Goal: Find specific page/section: Find specific page/section

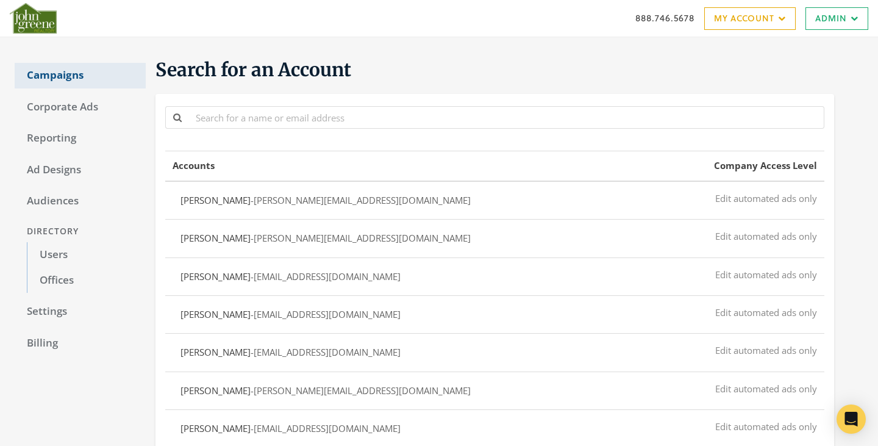
click at [45, 72] on link "Campaigns" at bounding box center [80, 76] width 131 height 26
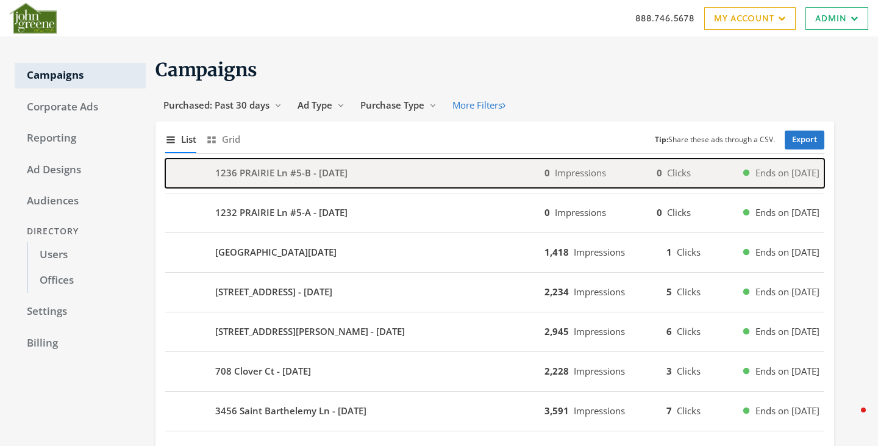
click at [252, 171] on b "1236 PRAIRIE Ln #5-B - 2025-08-11" at bounding box center [281, 173] width 132 height 14
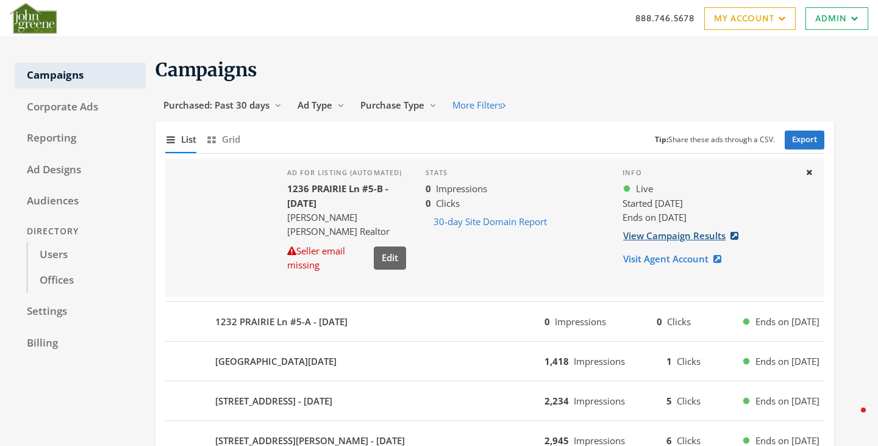
click at [660, 237] on link "View Campaign Results" at bounding box center [685, 235] width 124 height 23
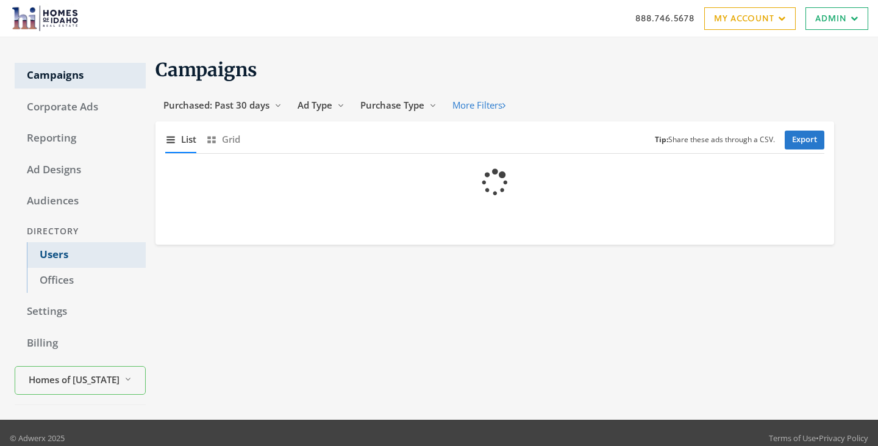
click at [47, 254] on link "Users" at bounding box center [86, 255] width 119 height 26
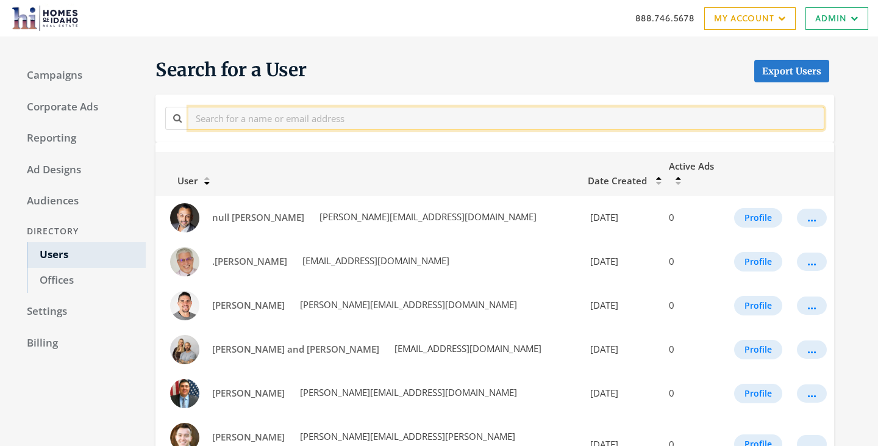
click at [264, 121] on input "text" at bounding box center [506, 118] width 636 height 23
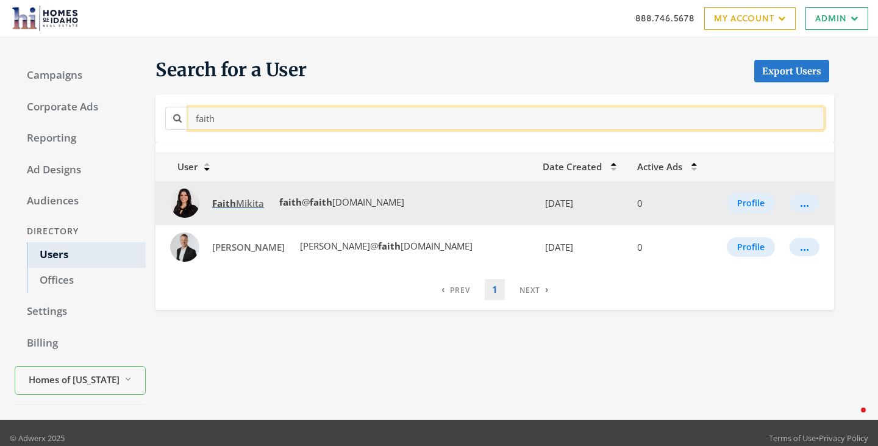
type input "faith"
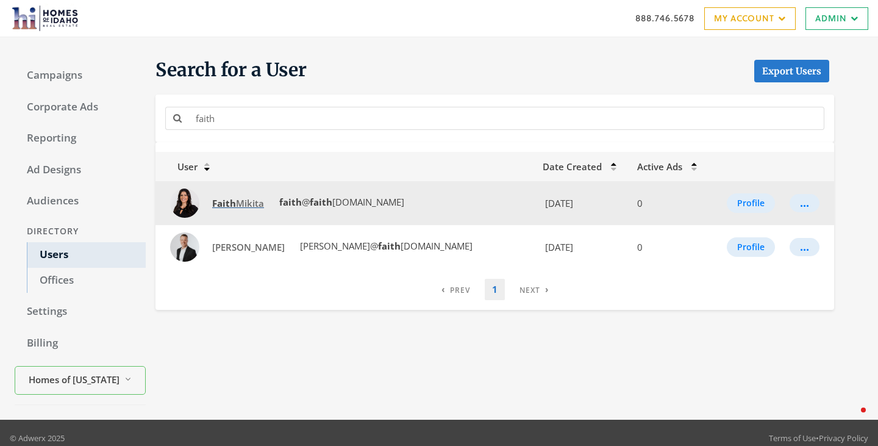
click at [241, 204] on span "Faith Mikita" at bounding box center [238, 203] width 52 height 12
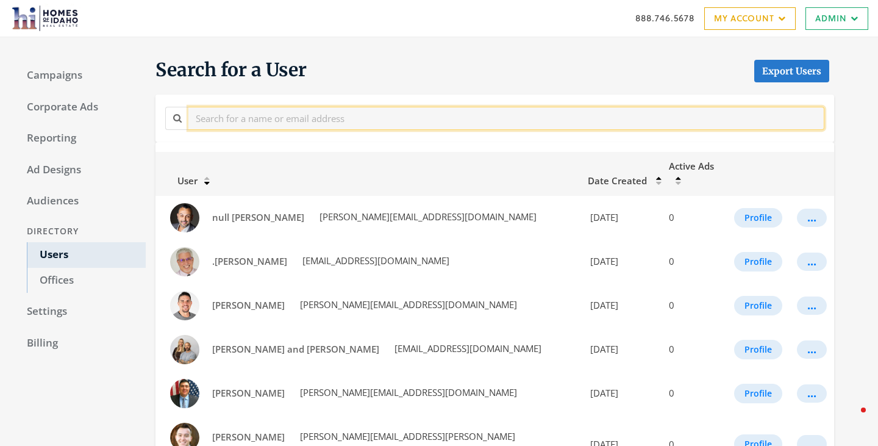
click at [299, 115] on input "text" at bounding box center [506, 118] width 636 height 23
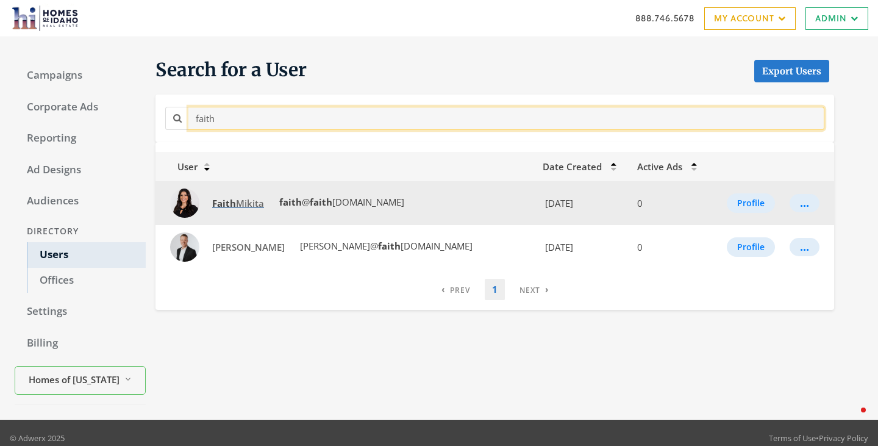
type input "faith"
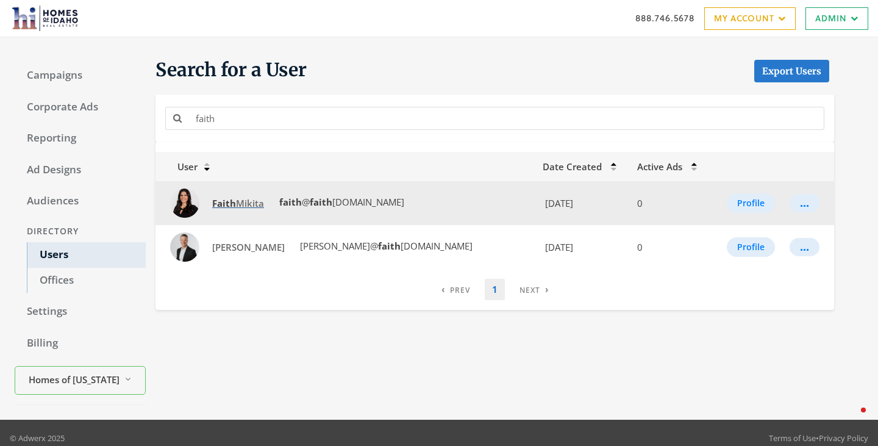
click at [226, 201] on strong "Faith" at bounding box center [224, 203] width 24 height 12
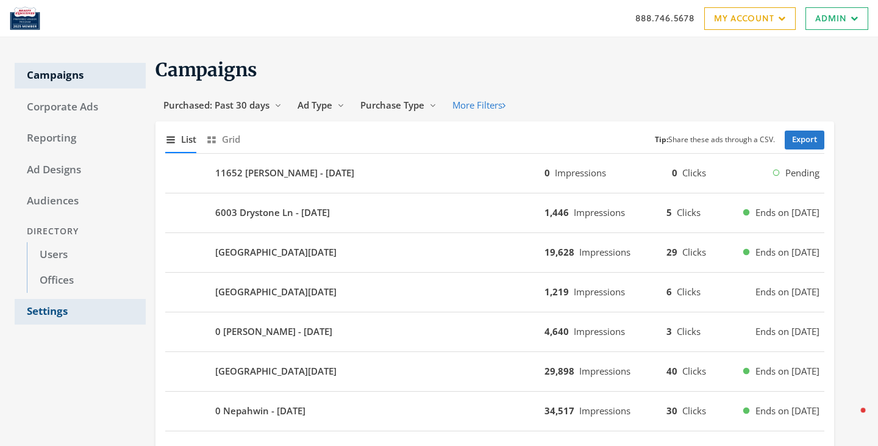
click at [46, 323] on link "Settings" at bounding box center [80, 312] width 131 height 26
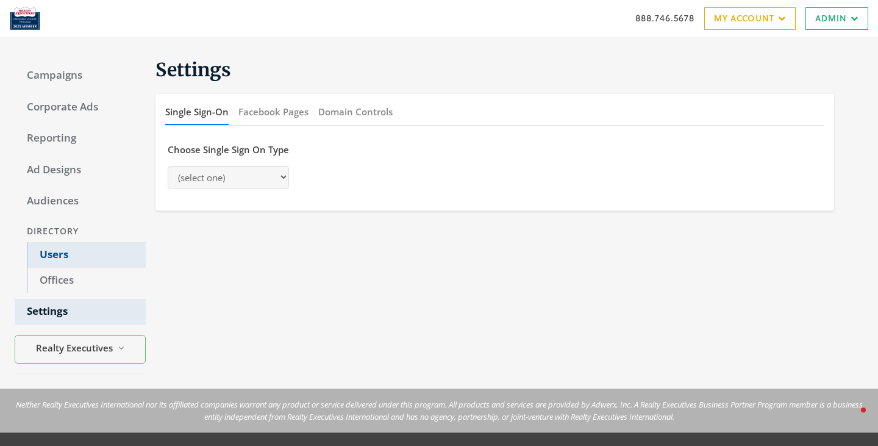
select select "[PERSON_NAME]"
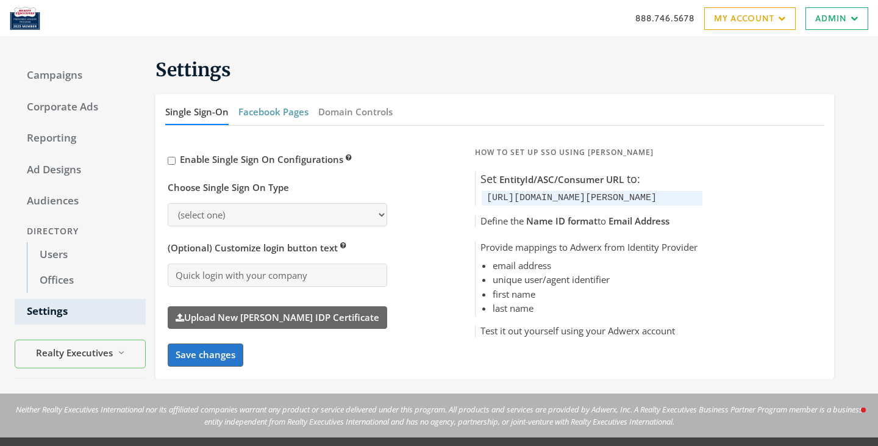
click at [251, 116] on button "Facebook Pages" at bounding box center [273, 112] width 70 height 26
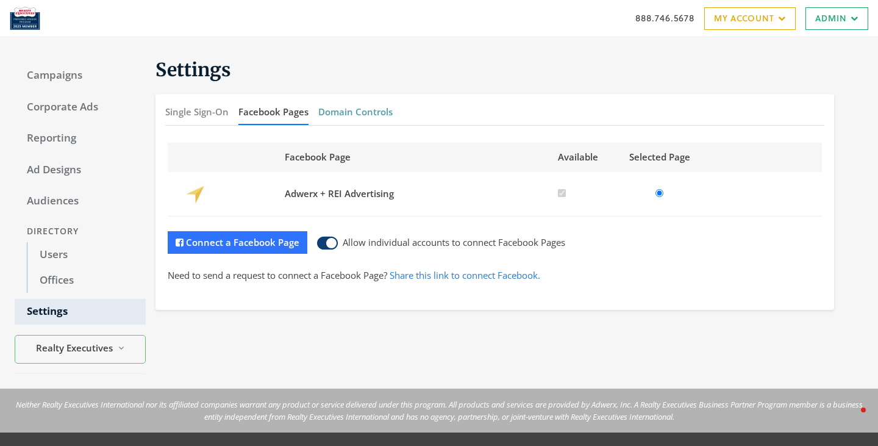
click at [342, 107] on button "Domain Controls" at bounding box center [355, 112] width 74 height 26
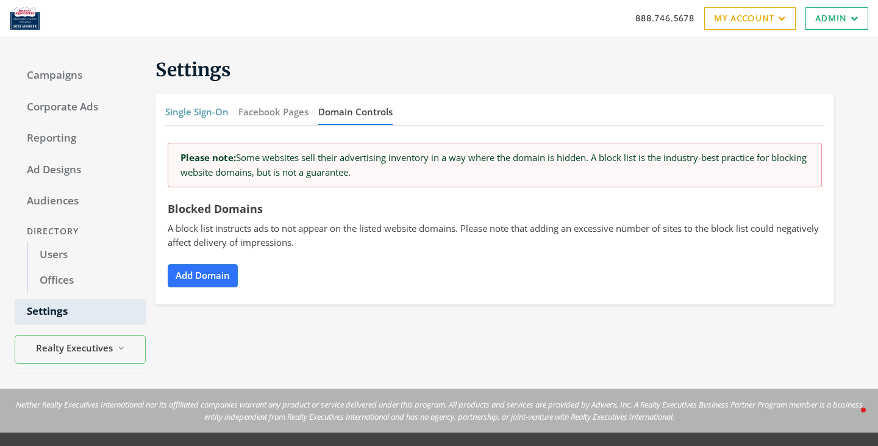
click at [187, 107] on button "Single Sign-On" at bounding box center [196, 112] width 63 height 26
select select "[PERSON_NAME]"
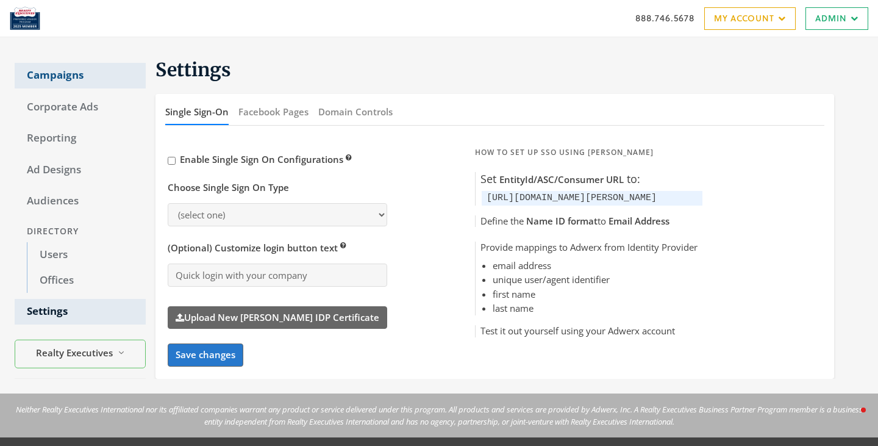
click at [49, 77] on link "Campaigns" at bounding box center [80, 76] width 131 height 26
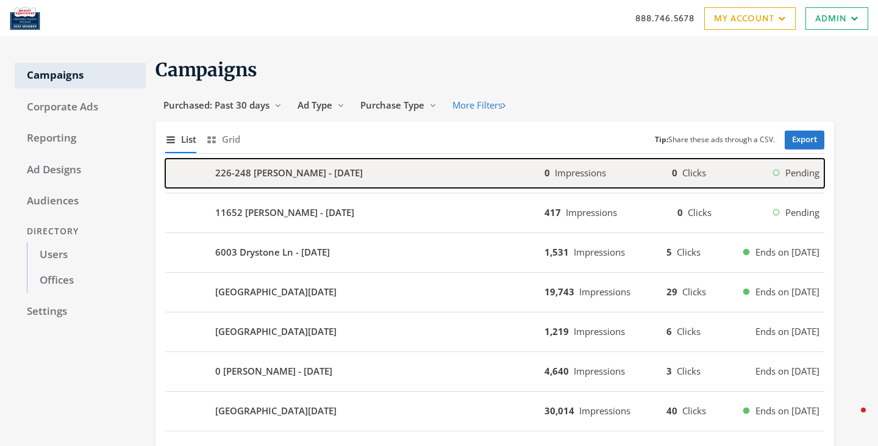
click at [462, 176] on div "226-248 [PERSON_NAME] - [DATE]" at bounding box center [354, 173] width 379 height 29
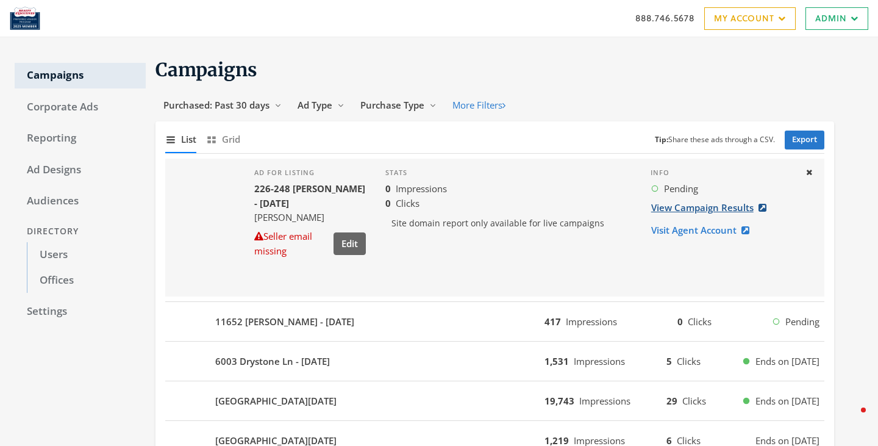
click at [707, 212] on link "View Campaign Results" at bounding box center [713, 207] width 124 height 23
click at [68, 252] on link "Users" at bounding box center [86, 255] width 119 height 26
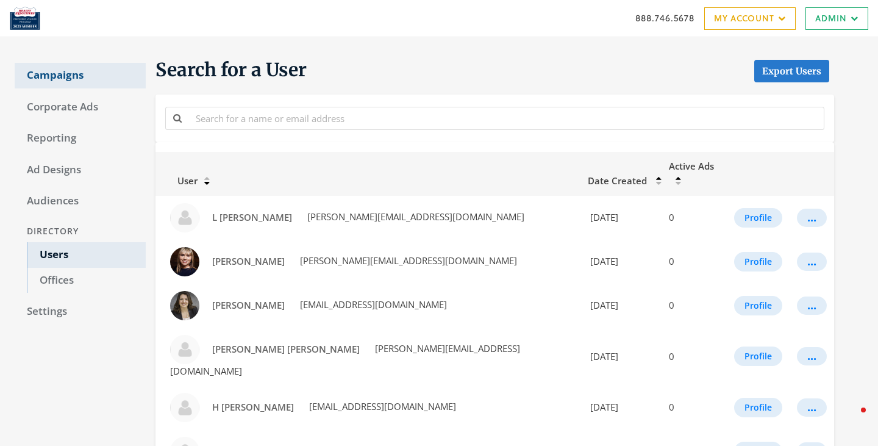
click at [52, 70] on link "Campaigns" at bounding box center [80, 76] width 131 height 26
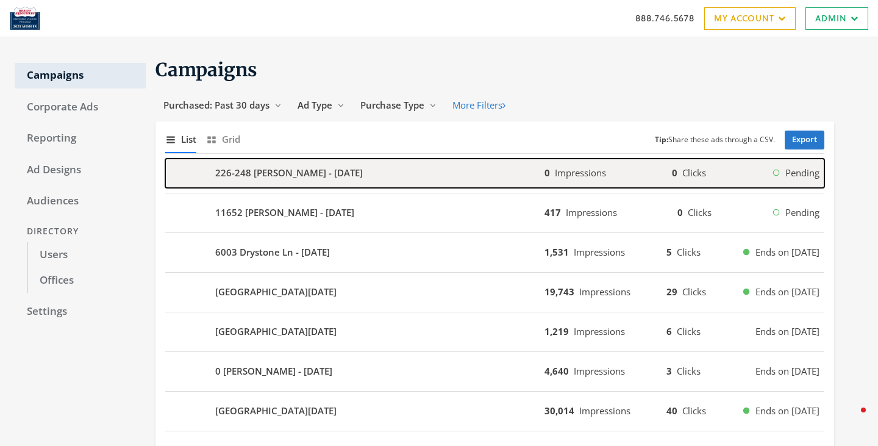
click at [304, 166] on b "226-248 Barrett Rd - 2025-08-11" at bounding box center [289, 173] width 148 height 14
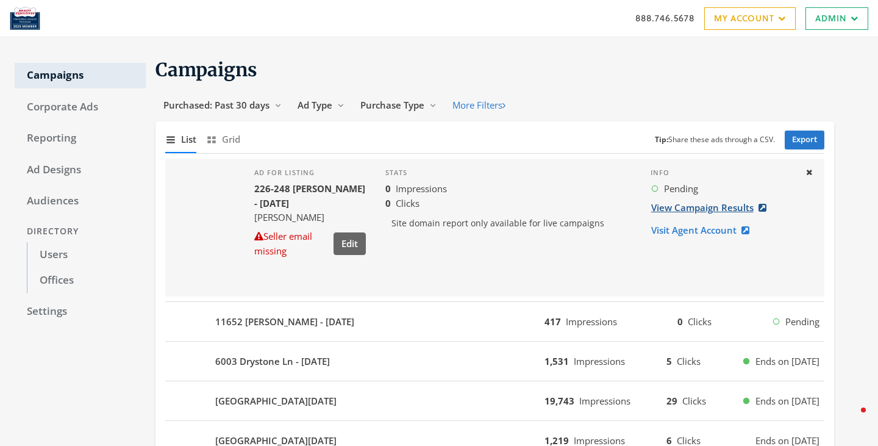
click at [684, 209] on link "View Campaign Results" at bounding box center [713, 207] width 124 height 23
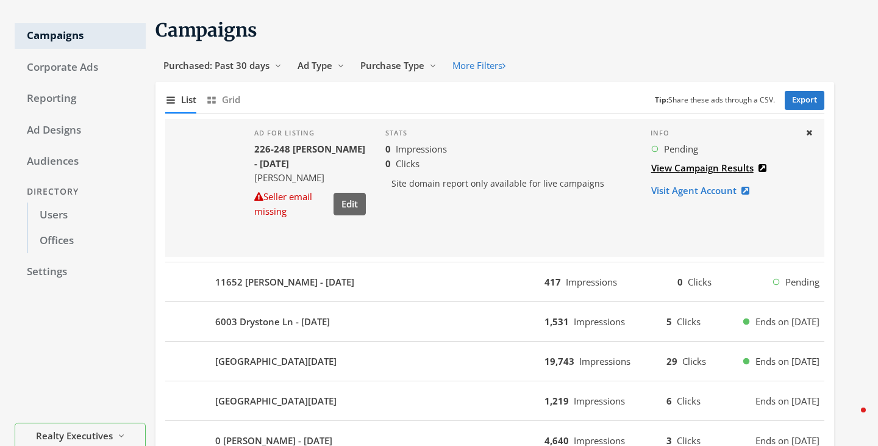
scroll to position [49, 0]
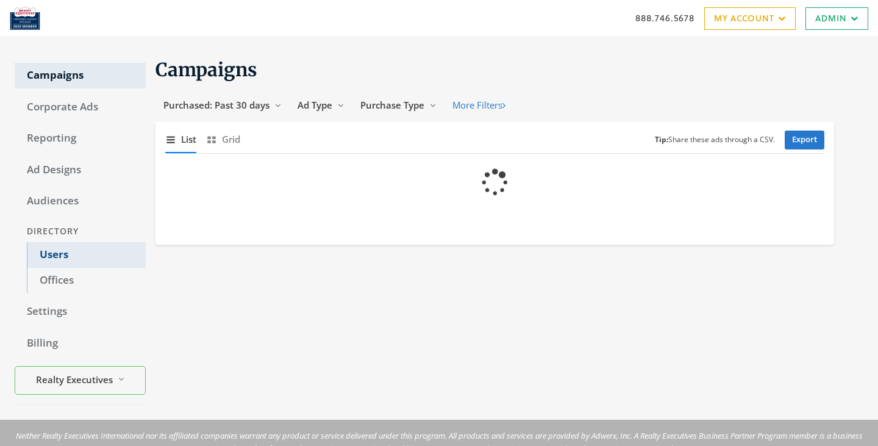
click at [68, 262] on link "Users" at bounding box center [86, 255] width 119 height 26
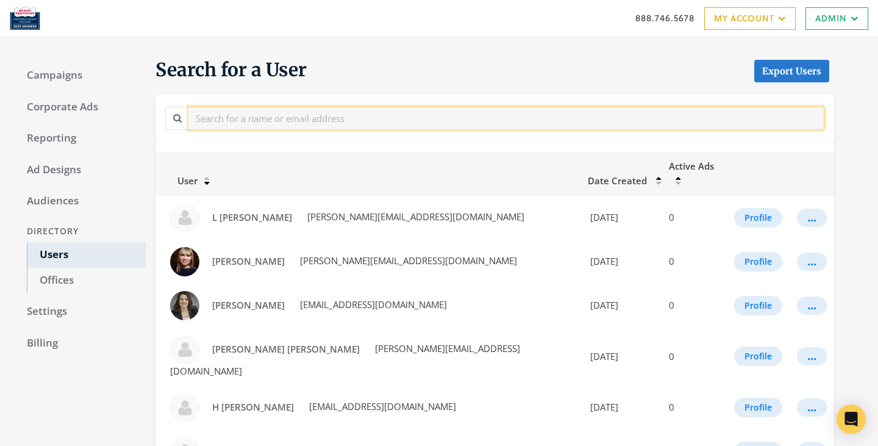
click at [262, 123] on input "text" at bounding box center [506, 118] width 636 height 23
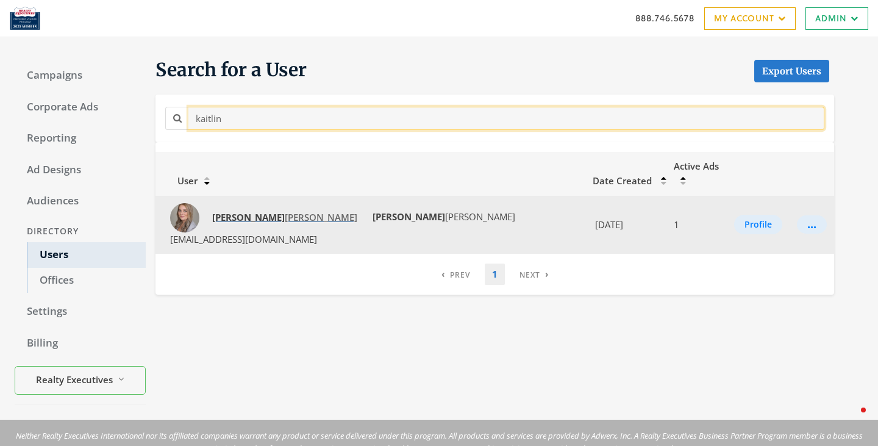
type input "kaitlin"
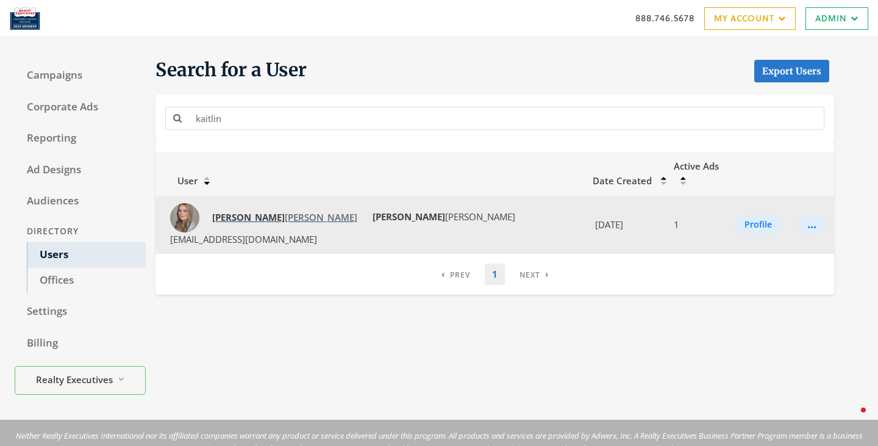
click at [240, 211] on strong "[PERSON_NAME]" at bounding box center [248, 217] width 73 height 12
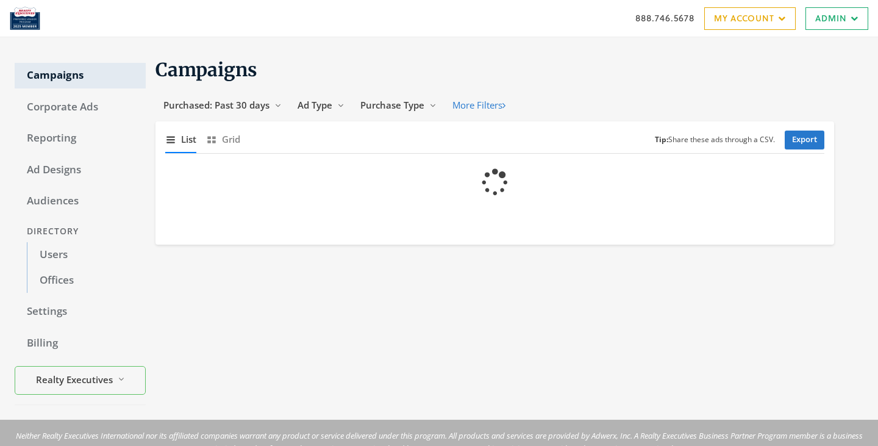
click at [362, 286] on div "Campaigns Purchased: Past 30 days Reveal list of Purchased: Past 30 days Ad Typ…" at bounding box center [505, 228] width 718 height 353
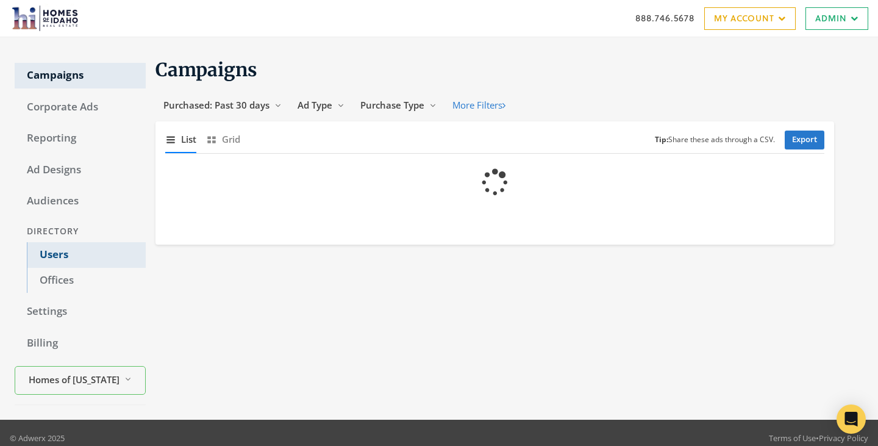
click at [39, 262] on link "Users" at bounding box center [86, 255] width 119 height 26
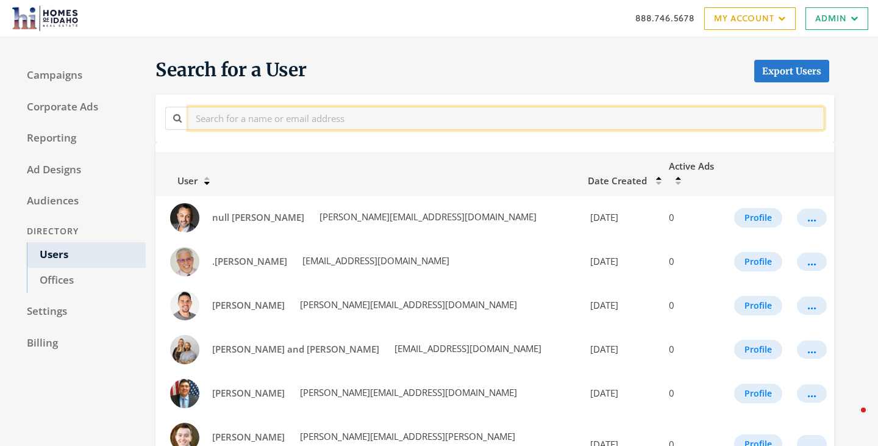
click at [241, 120] on input "text" at bounding box center [506, 118] width 636 height 23
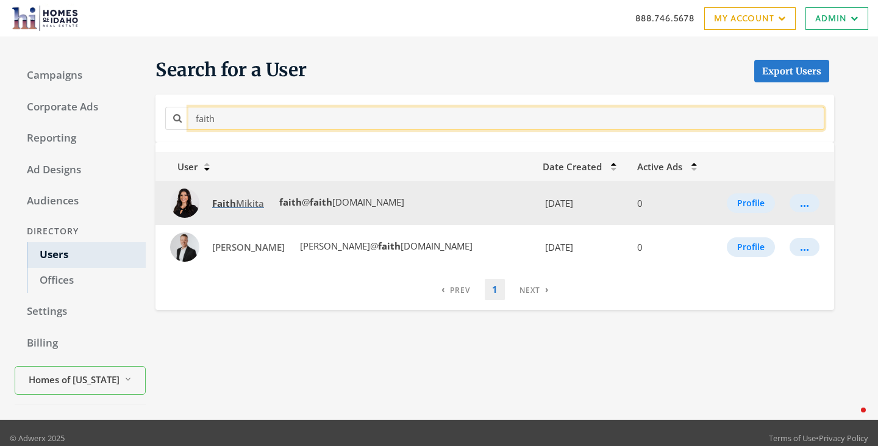
type input "faith"
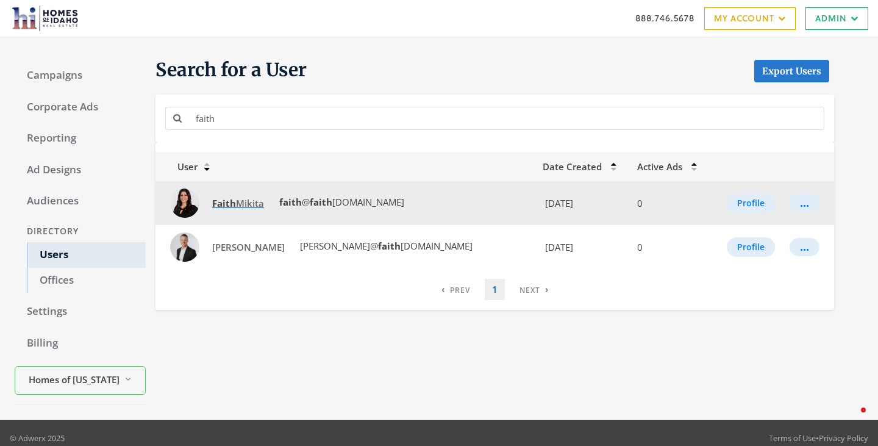
click at [243, 205] on span "[PERSON_NAME]" at bounding box center [238, 203] width 52 height 12
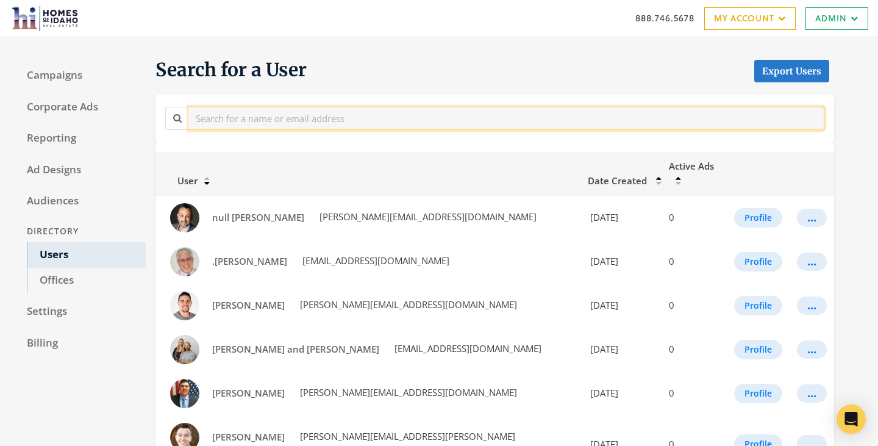
click at [327, 123] on input "text" at bounding box center [506, 118] width 636 height 23
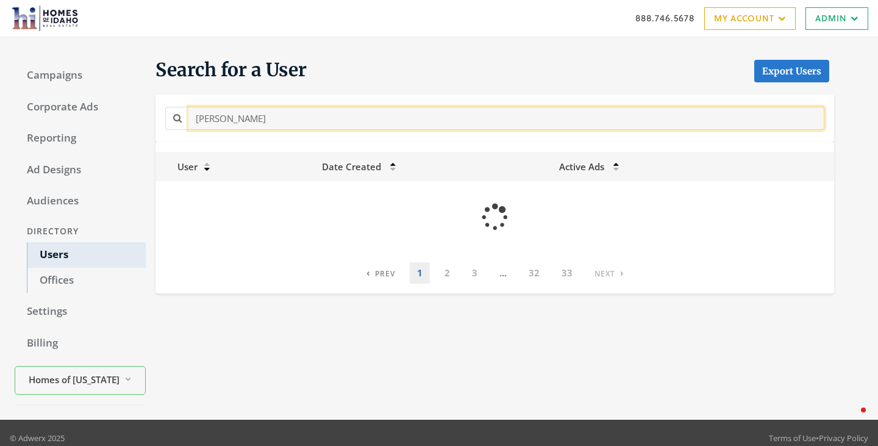
type input "[PERSON_NAME]"
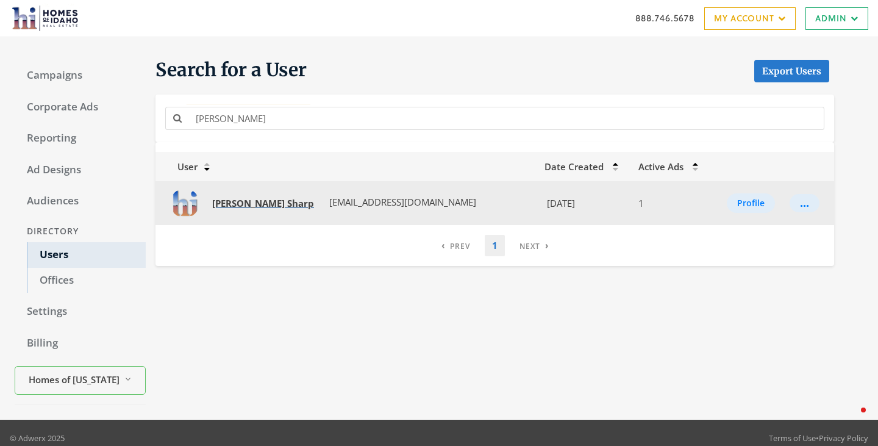
click at [287, 206] on strong "[PERSON_NAME]" at bounding box center [300, 203] width 27 height 12
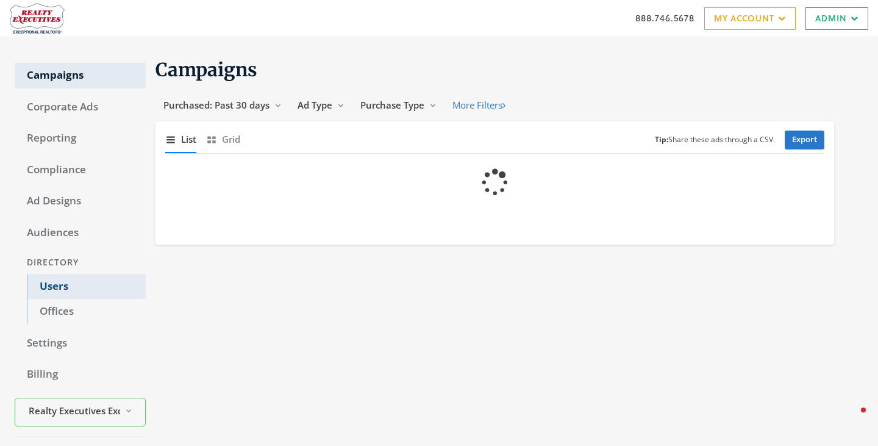
click at [56, 280] on link "Users" at bounding box center [86, 287] width 119 height 26
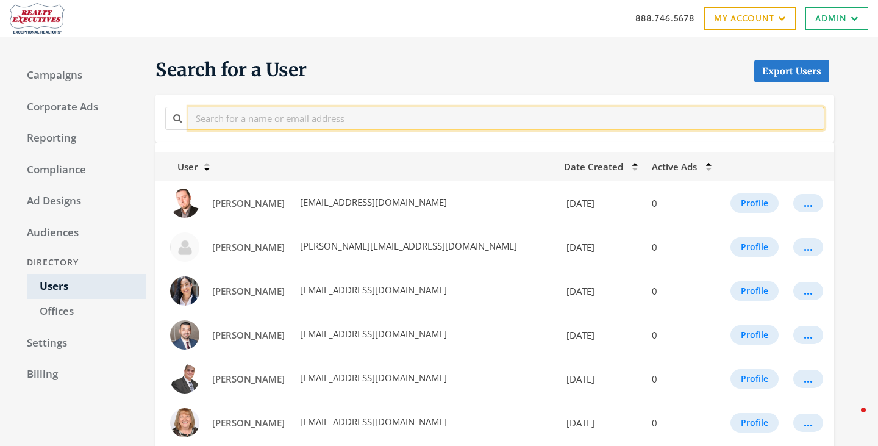
click at [259, 120] on input "text" at bounding box center [506, 118] width 636 height 23
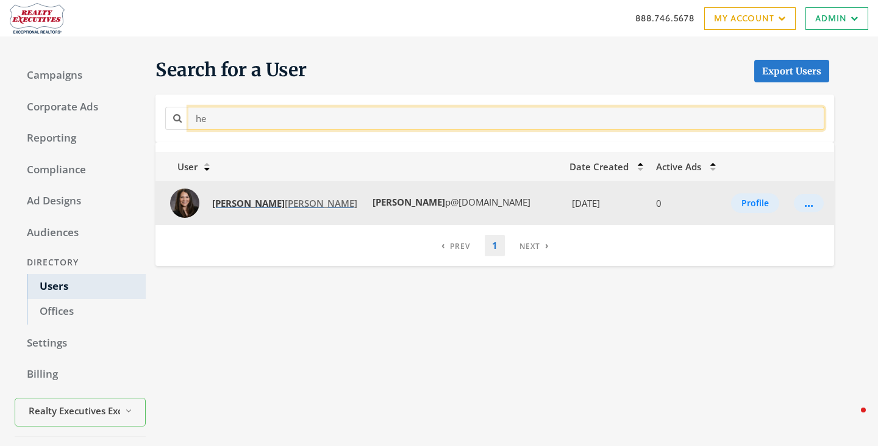
type input "h"
type input "kait"
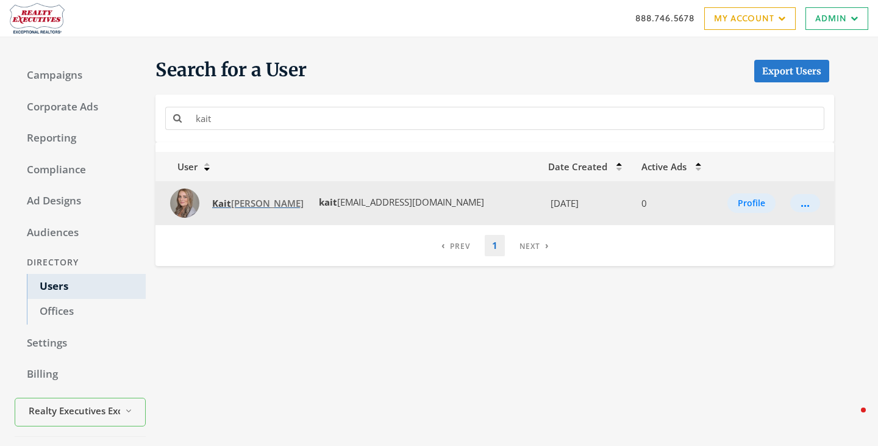
click at [254, 207] on span "[PERSON_NAME]" at bounding box center [257, 203] width 91 height 12
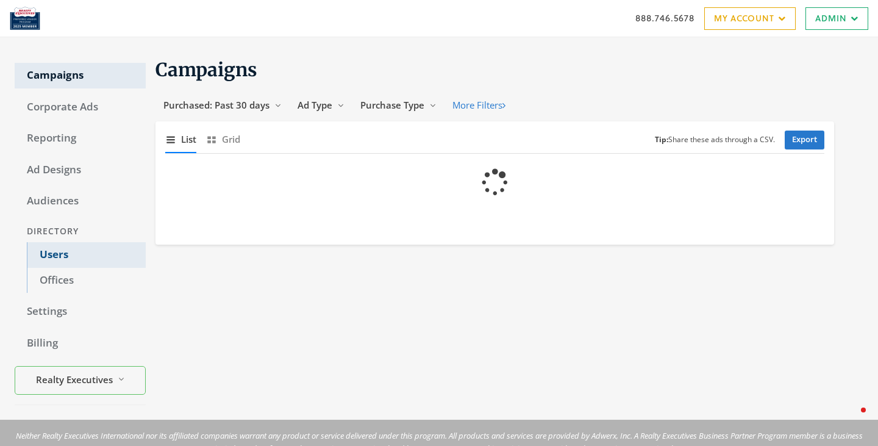
click at [53, 257] on link "Users" at bounding box center [86, 255] width 119 height 26
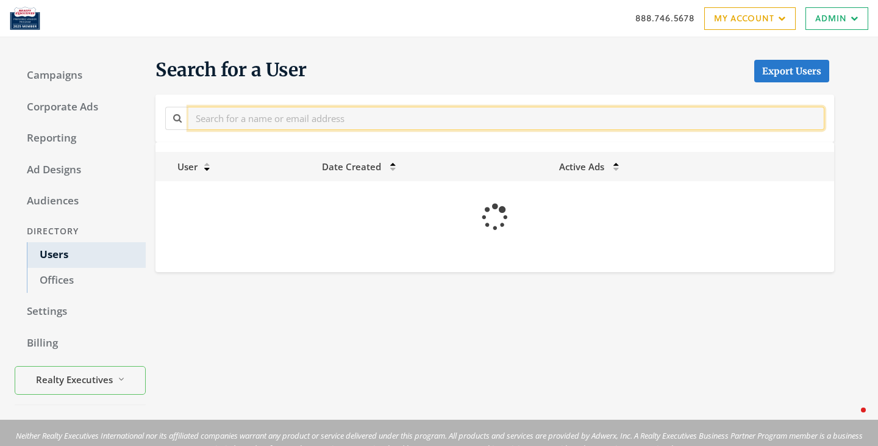
click at [260, 125] on input "text" at bounding box center [506, 118] width 636 height 23
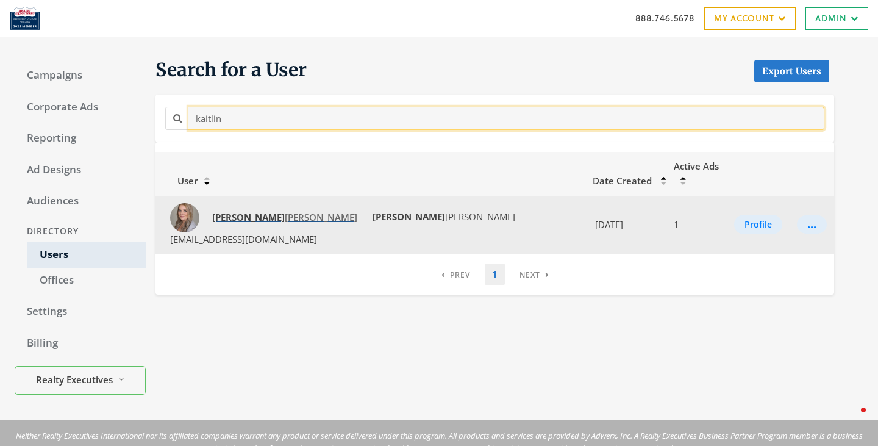
type input "kaitlin"
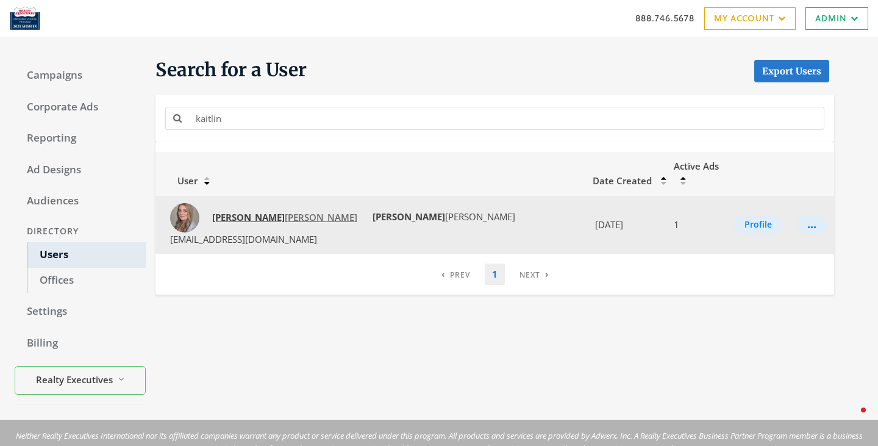
click at [249, 211] on span "[PERSON_NAME]" at bounding box center [284, 217] width 145 height 12
